Goal: Task Accomplishment & Management: Manage account settings

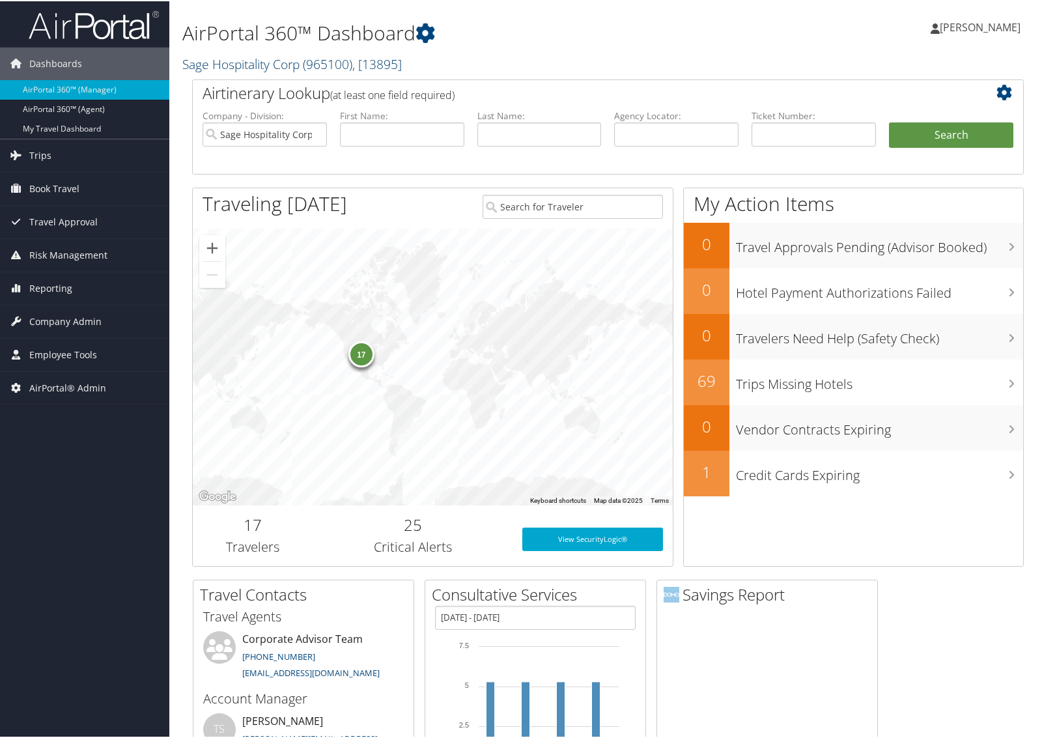
click at [265, 59] on link "Sage Hospitality Corp ( 965100 ) , [ 13895 ]" at bounding box center [291, 63] width 219 height 18
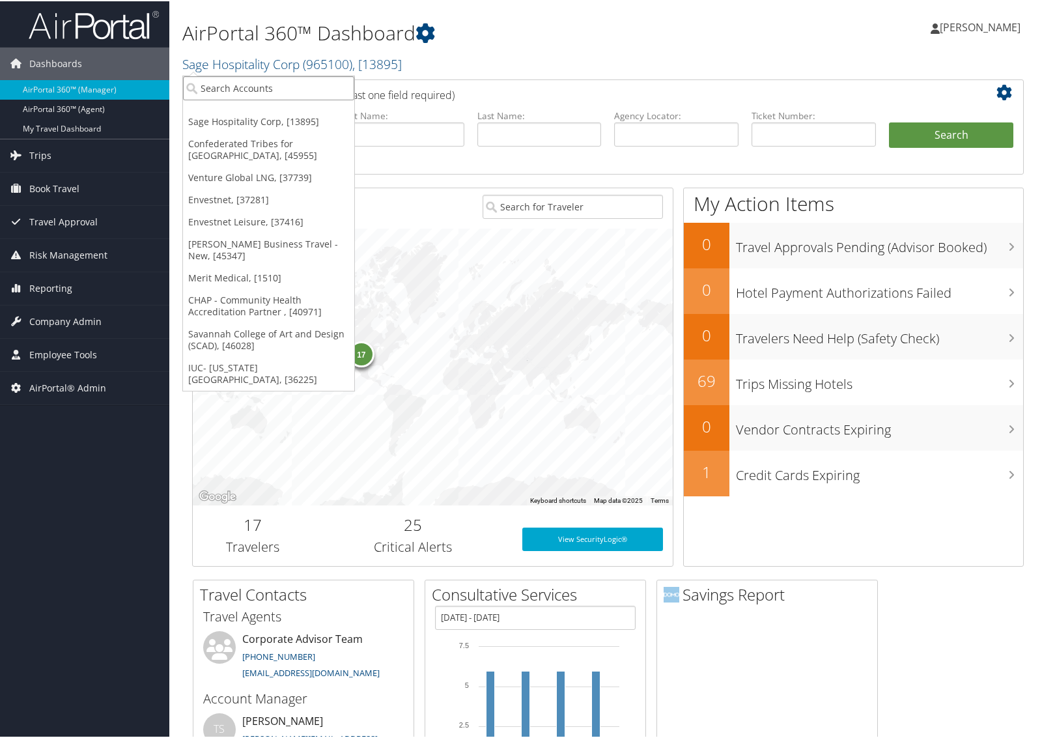
click at [264, 89] on input "search" at bounding box center [268, 87] width 171 height 24
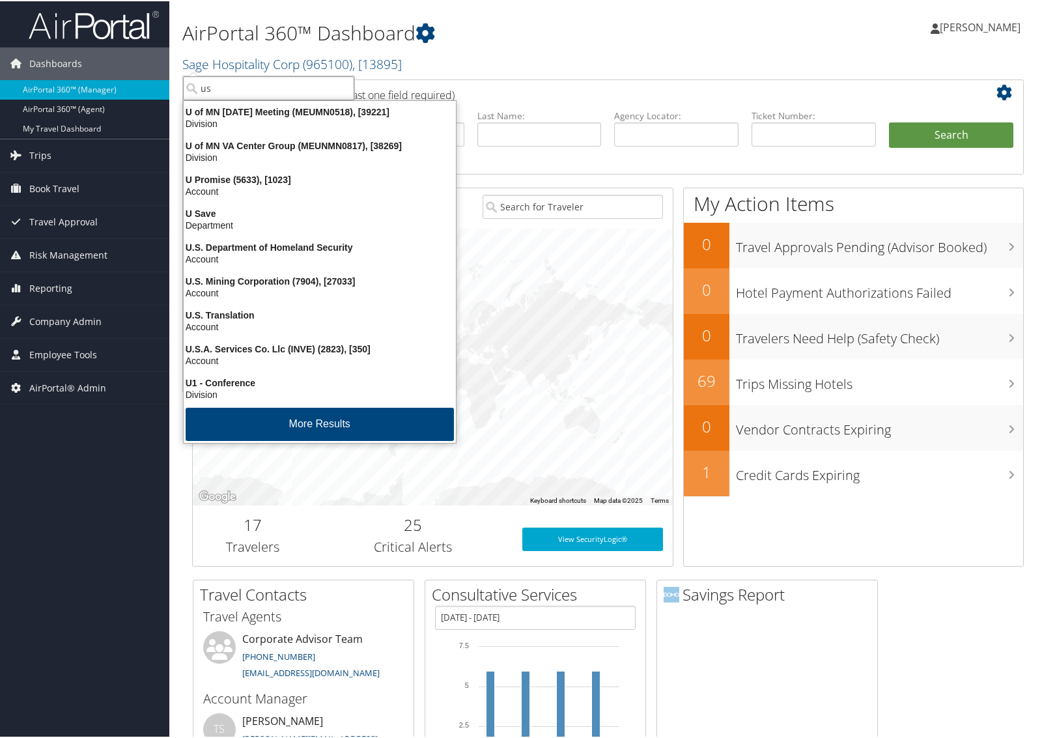
type input "usc"
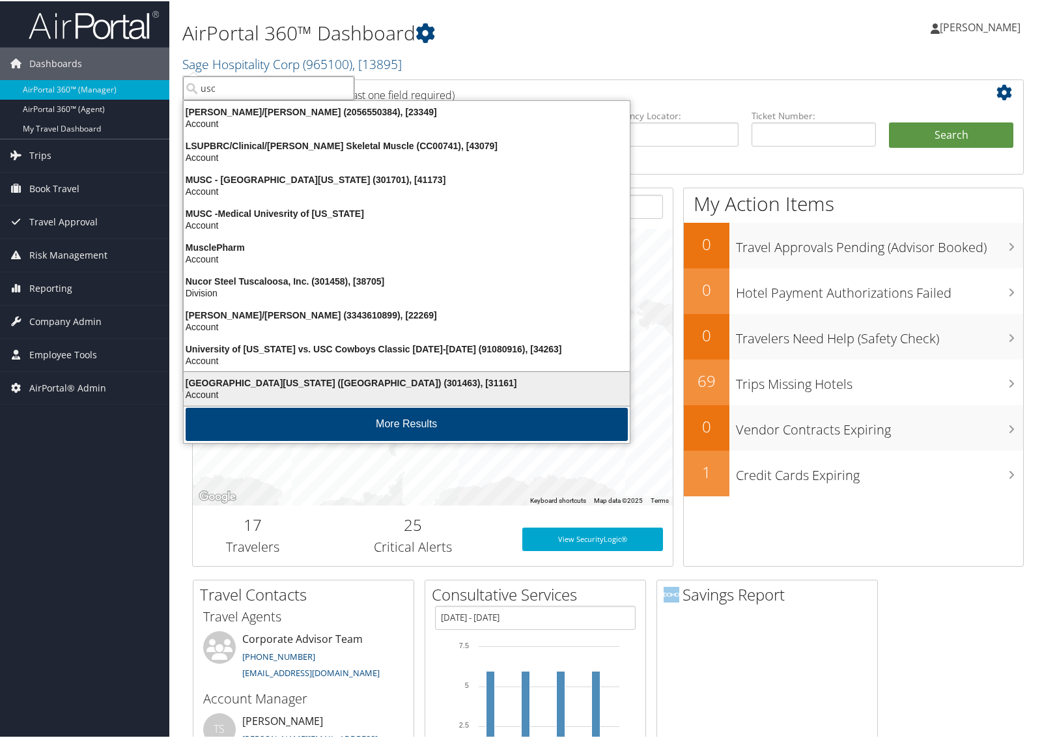
click at [249, 379] on div "University of Southern California (USC) (301463), [31161]" at bounding box center [407, 382] width 462 height 12
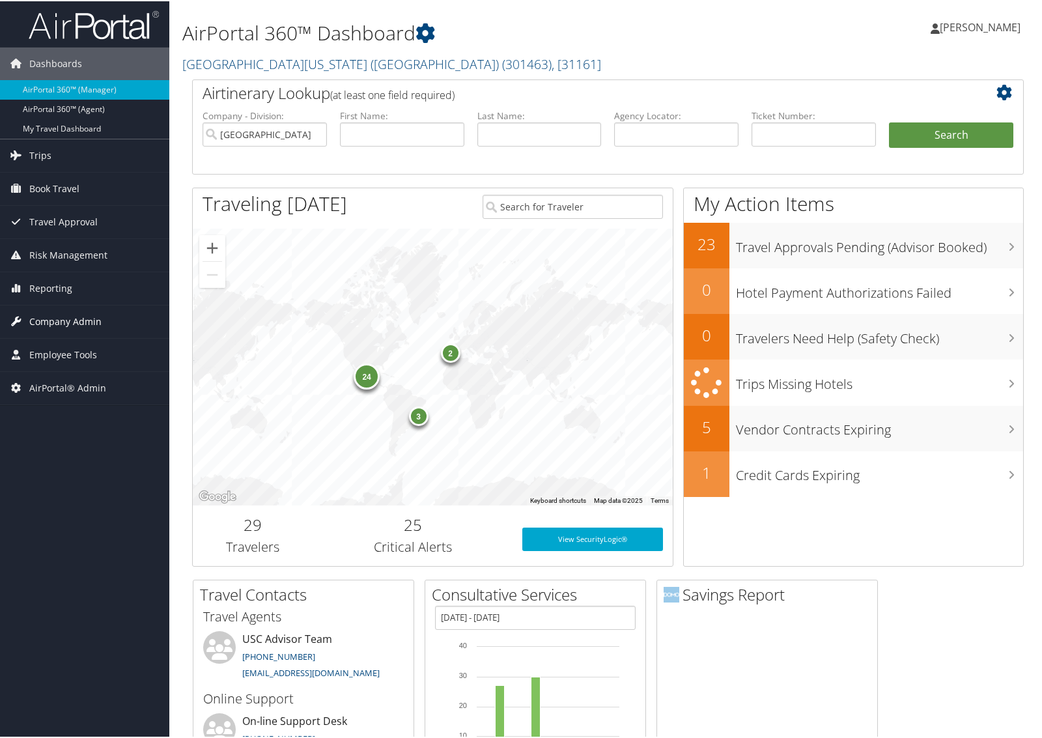
click at [81, 320] on span "Company Admin" at bounding box center [65, 320] width 72 height 33
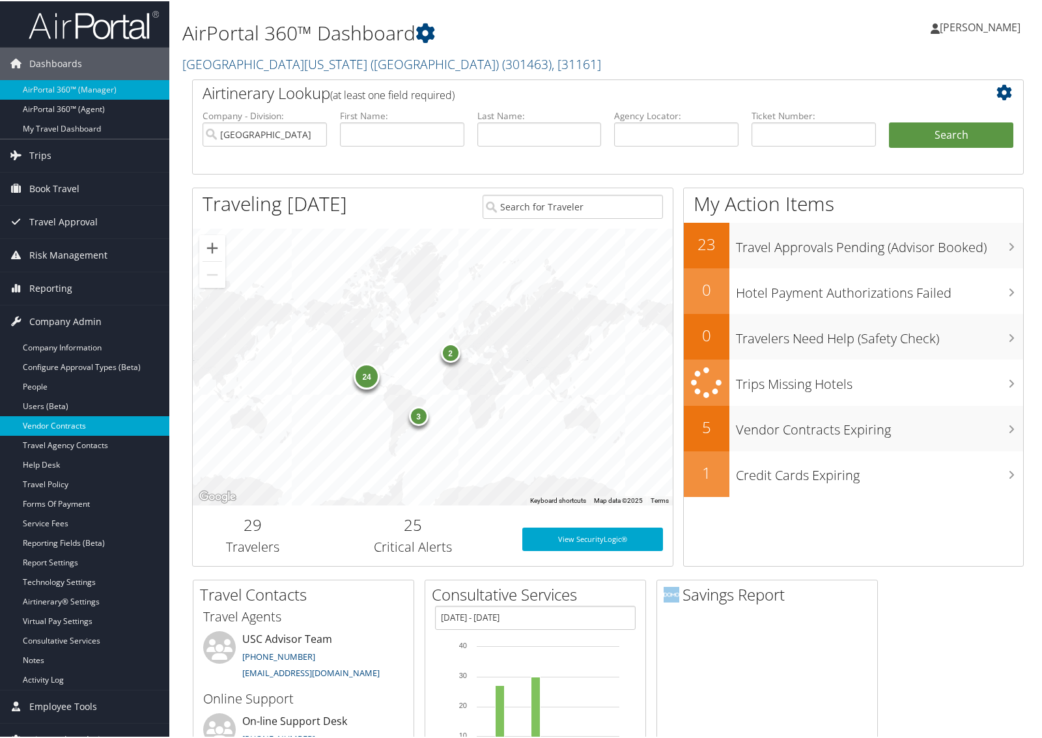
click at [66, 419] on link "Vendor Contracts" at bounding box center [84, 425] width 169 height 20
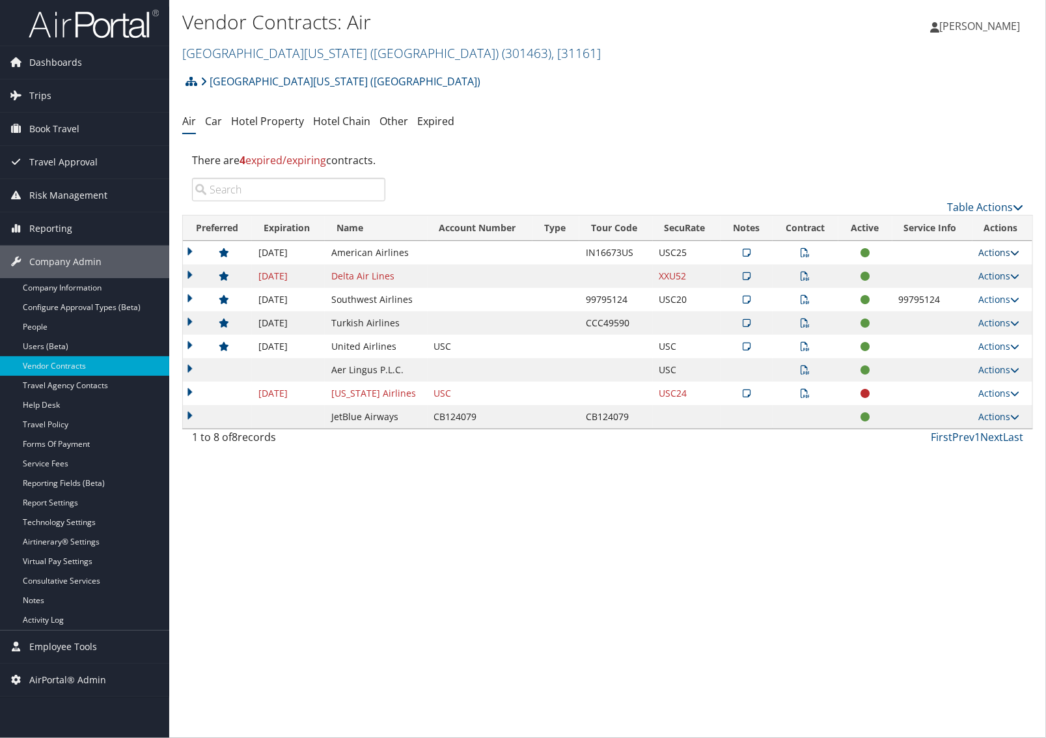
click at [985, 249] on link "Actions" at bounding box center [999, 252] width 41 height 12
click at [984, 311] on link "Edit Contract" at bounding box center [973, 316] width 87 height 22
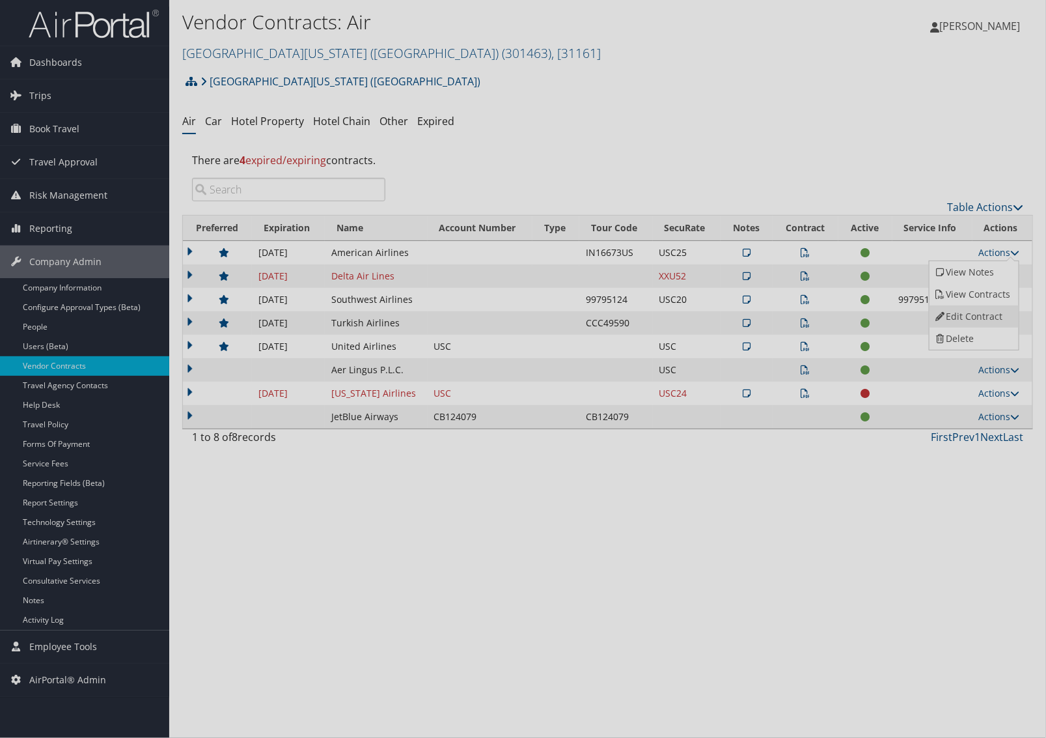
select select "[object Object]"
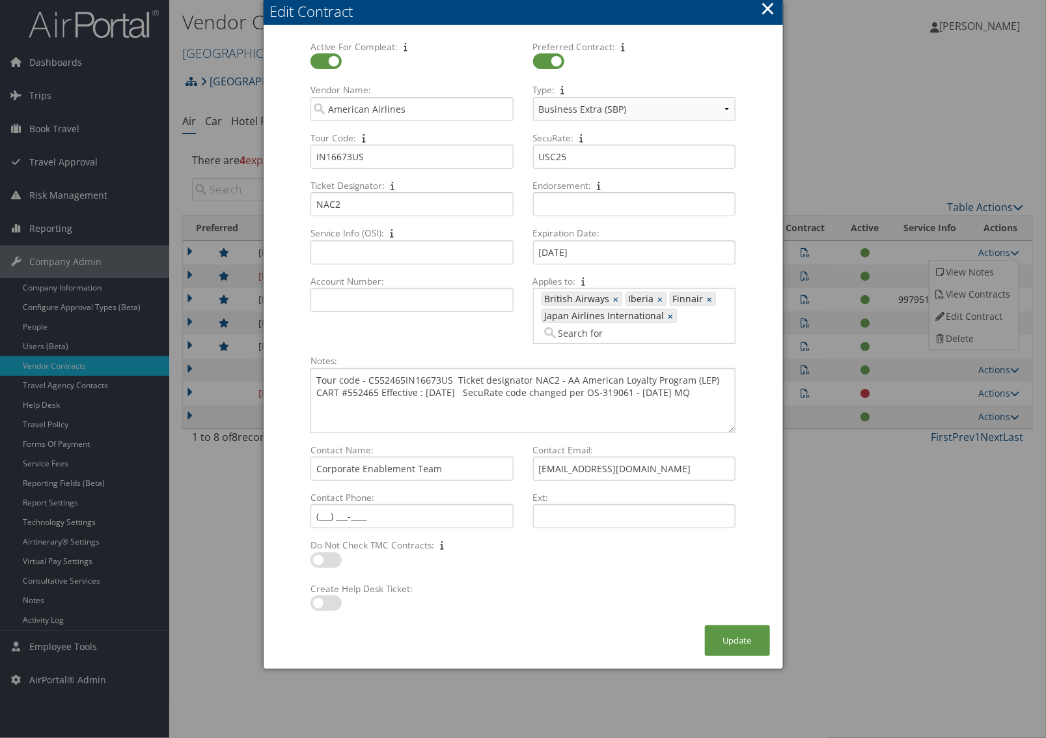
drag, startPoint x: 732, startPoint y: 399, endPoint x: 744, endPoint y: 432, distance: 34.6
click at [744, 432] on div "Notes: Tour code - C552465IN16673US Ticket designator NAC2 - AA American Loyalt…" at bounding box center [523, 398] width 444 height 89
click at [767, 7] on button "×" at bounding box center [767, 8] width 15 height 26
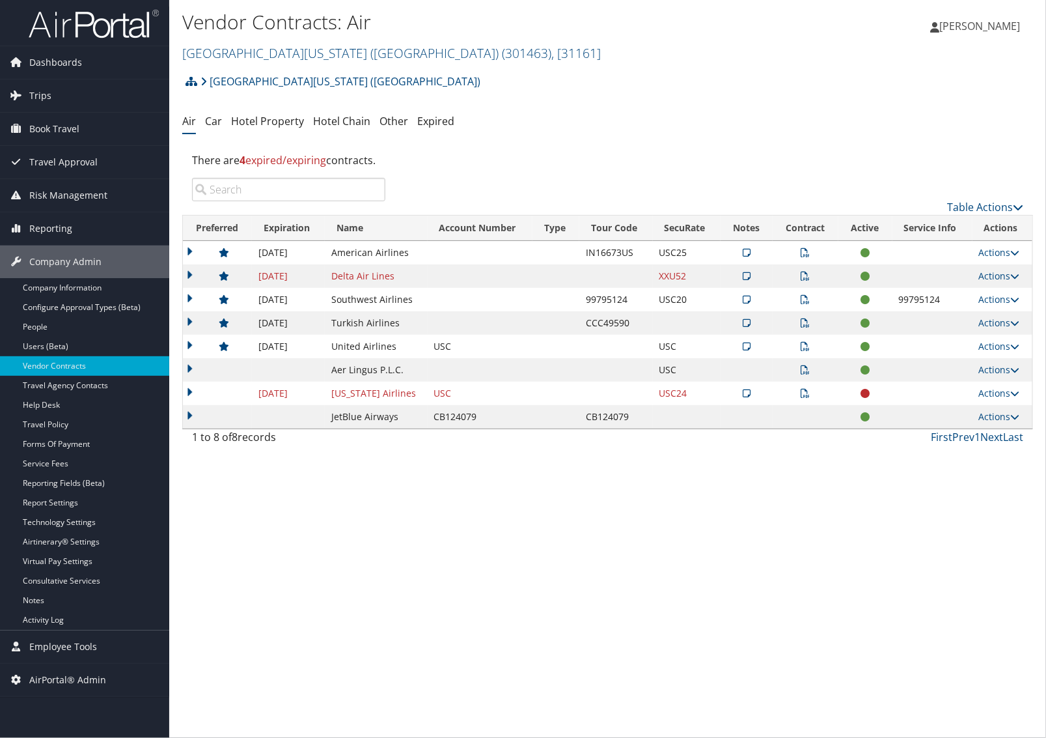
click at [805, 253] on icon at bounding box center [805, 252] width 9 height 9
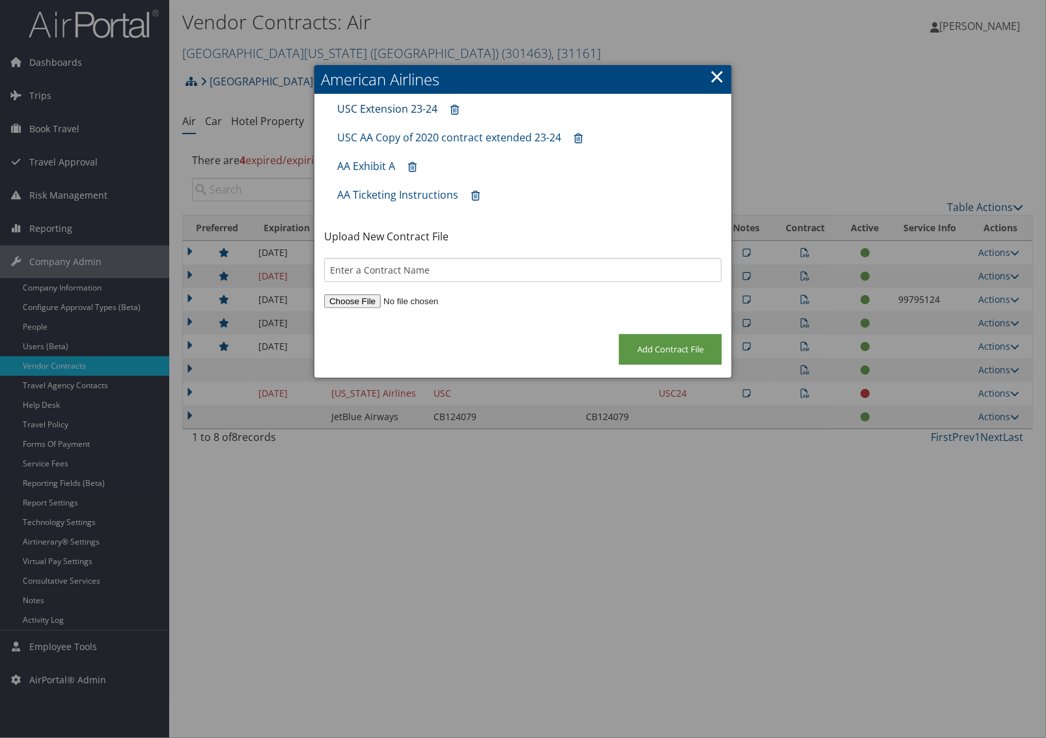
click at [381, 108] on link "USC Extension 23-24" at bounding box center [387, 109] width 100 height 14
click at [413, 197] on link "AA Ticketing Instructions" at bounding box center [397, 194] width 121 height 14
click at [366, 163] on link "AA Exhibit A" at bounding box center [366, 166] width 58 height 14
click at [375, 140] on link "USC AA Copy of 2020 contract extended 23-24" at bounding box center [449, 137] width 224 height 14
click at [712, 75] on link "×" at bounding box center [717, 76] width 15 height 26
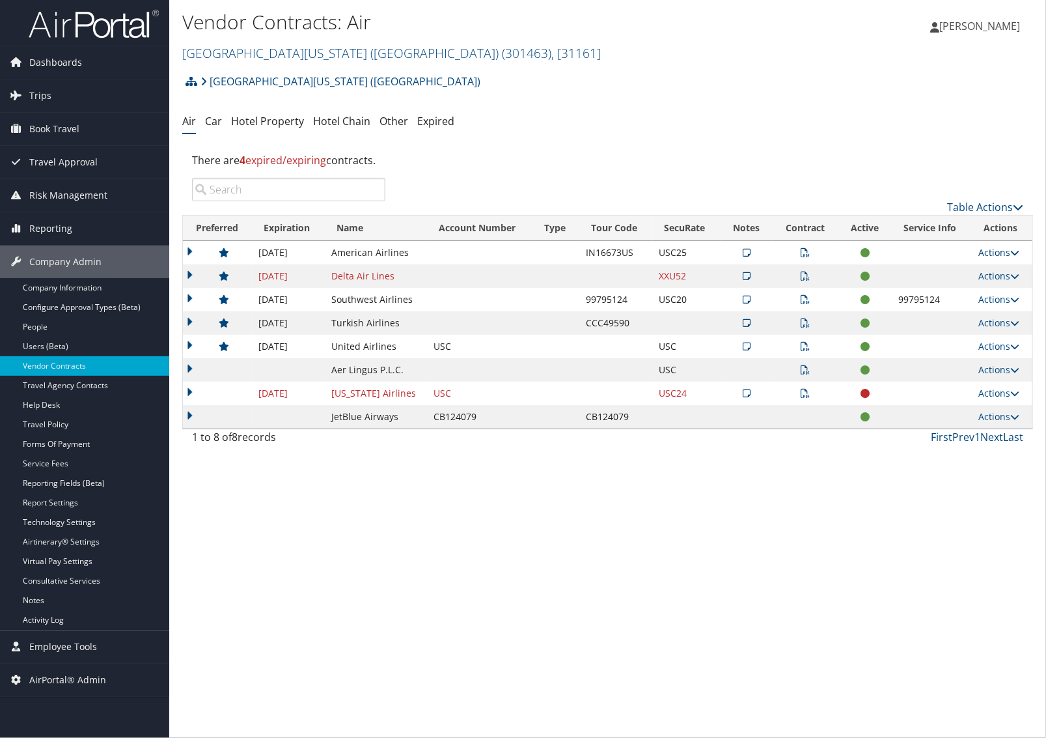
click at [988, 251] on link "Actions" at bounding box center [999, 252] width 41 height 12
click at [983, 314] on link "Edit Contract" at bounding box center [973, 316] width 87 height 22
select select "[object Object]"
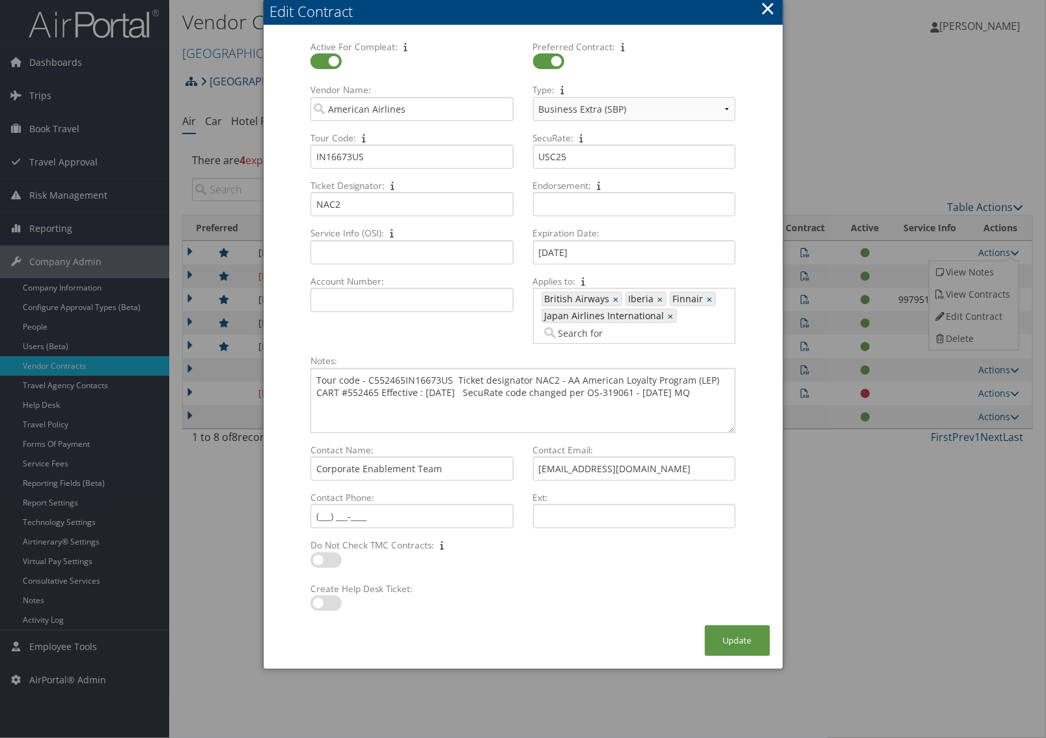
click at [768, 8] on button "×" at bounding box center [767, 8] width 15 height 26
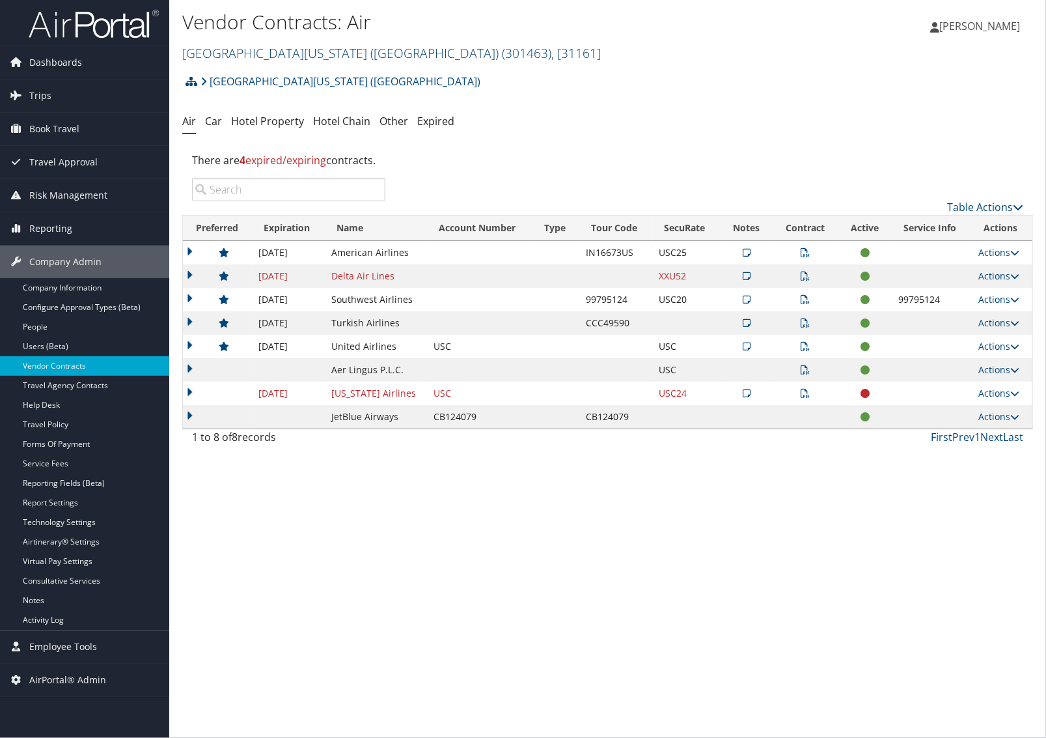
click at [210, 56] on link "University of Southern California (USC) ( 301463 ) , [ 31161 ]" at bounding box center [391, 53] width 419 height 18
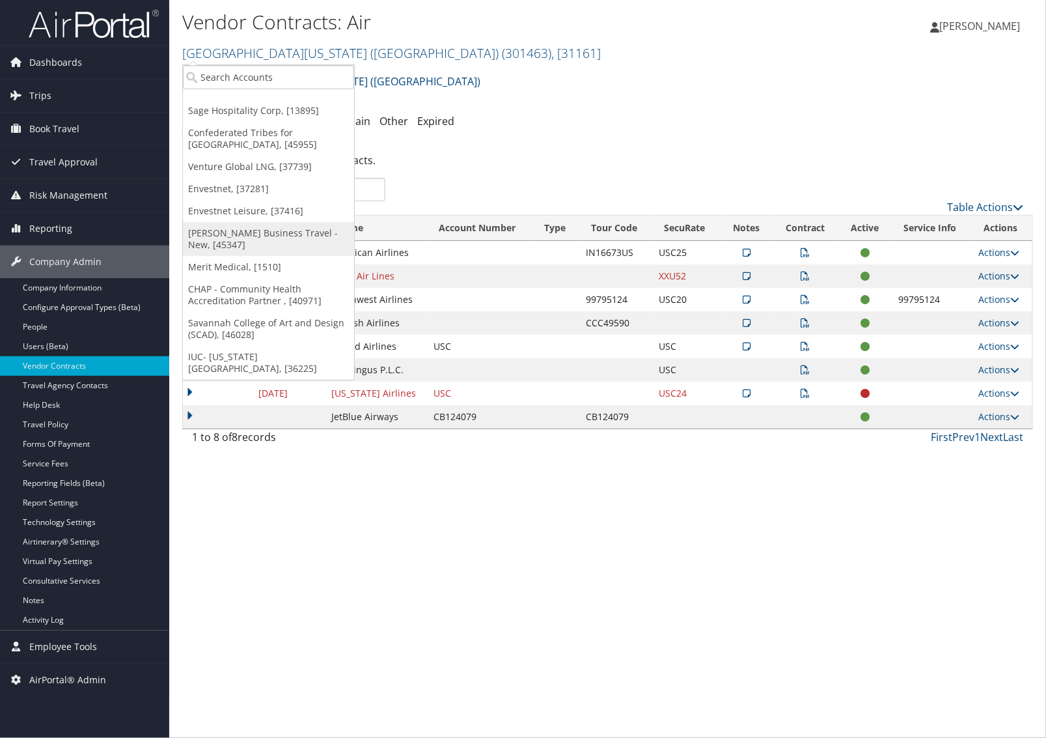
click at [215, 236] on link "[PERSON_NAME] Business Travel - New, [45347]" at bounding box center [268, 239] width 171 height 34
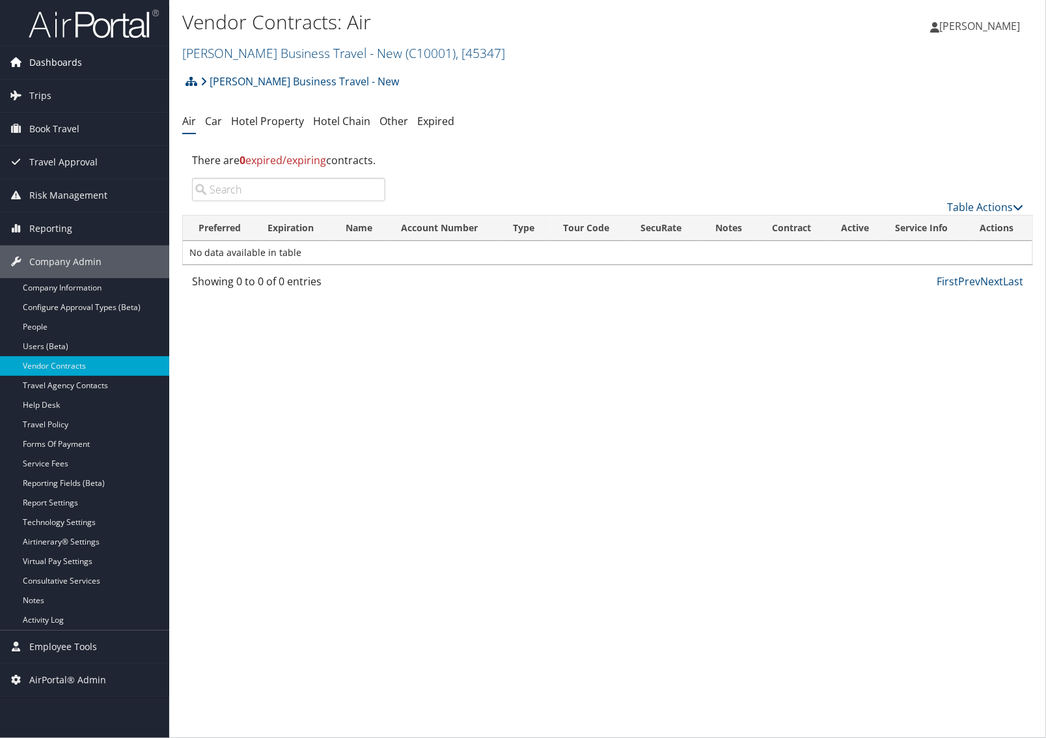
click at [59, 62] on span "Dashboards" at bounding box center [55, 62] width 53 height 33
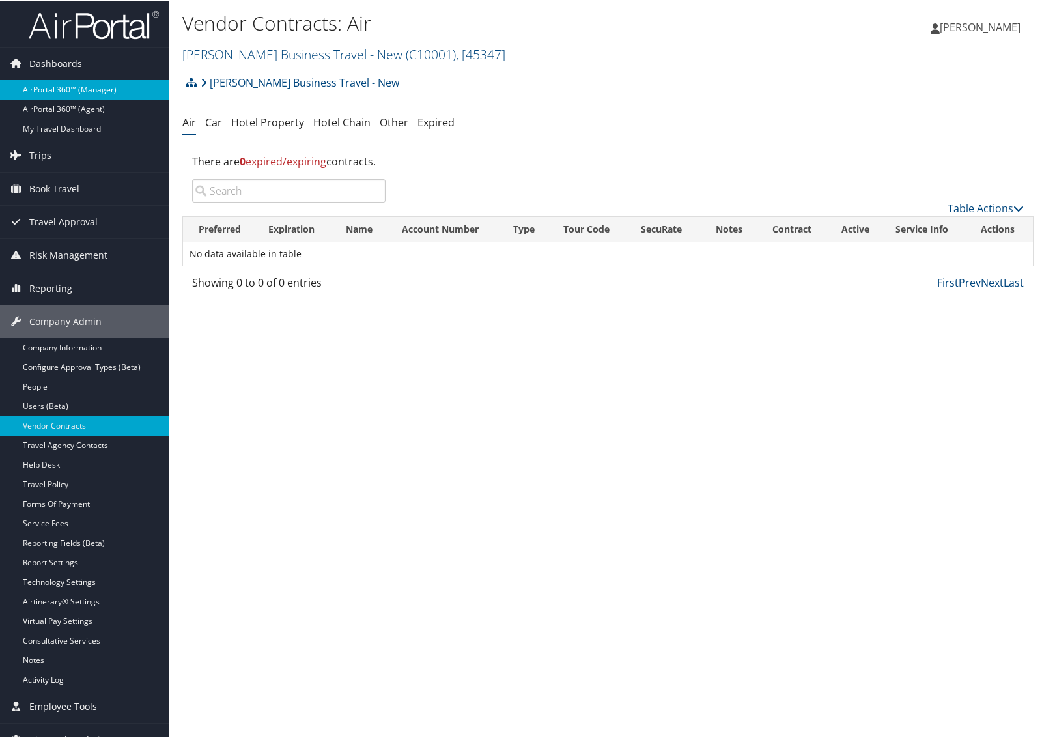
click at [52, 92] on link "AirPortal 360™ (Manager)" at bounding box center [84, 89] width 169 height 20
